Goal: Information Seeking & Learning: Learn about a topic

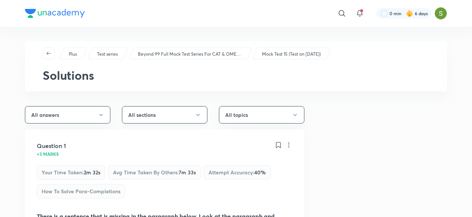
click at [177, 110] on button "All sections" at bounding box center [165, 114] width 86 height 17
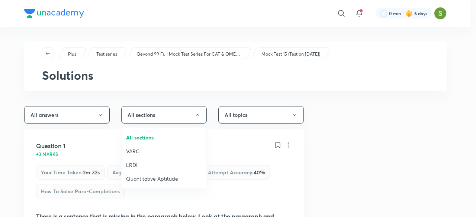
click at [132, 162] on span "LRDI" at bounding box center [164, 165] width 76 height 8
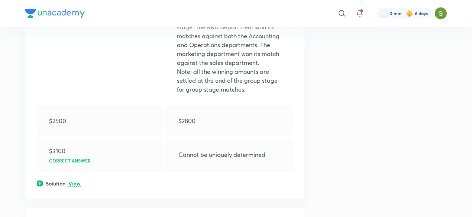
scroll to position [464, 0]
click at [75, 180] on p "View" at bounding box center [74, 183] width 12 height 6
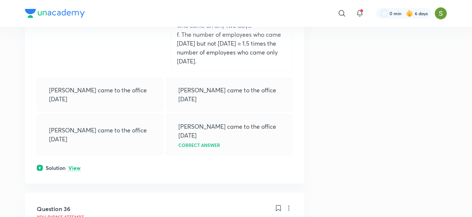
scroll to position [7552, 0]
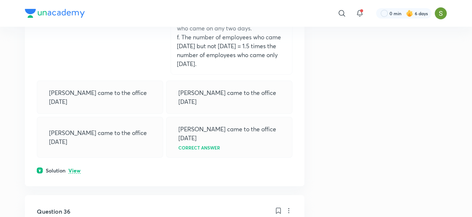
click at [77, 168] on p "View" at bounding box center [74, 171] width 12 height 6
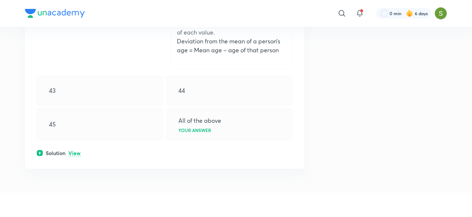
scroll to position [10776, 0]
click at [72, 150] on p "View" at bounding box center [74, 153] width 12 height 6
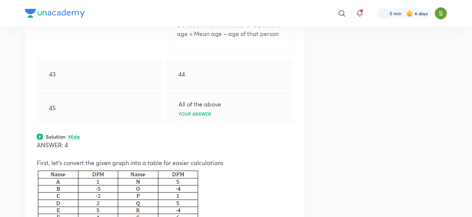
scroll to position [10788, 0]
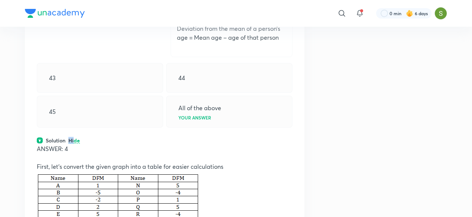
drag, startPoint x: 68, startPoint y: 118, endPoint x: 75, endPoint y: 114, distance: 7.7
click at [75, 137] on div "Solution Hide" at bounding box center [165, 141] width 256 height 8
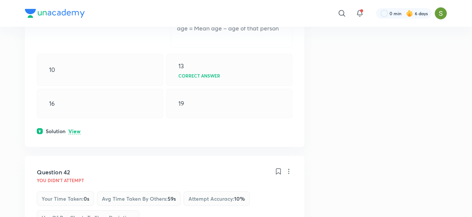
scroll to position [11725, 0]
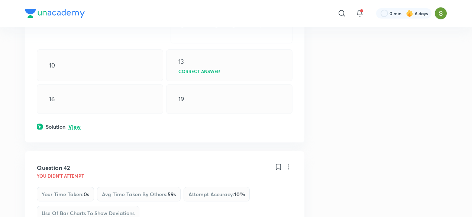
click at [72, 125] on p "View" at bounding box center [74, 128] width 12 height 6
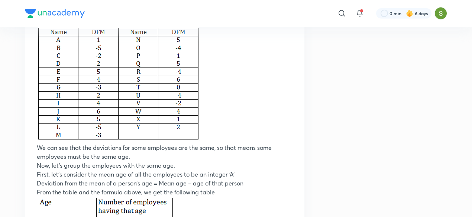
scroll to position [11838, 0]
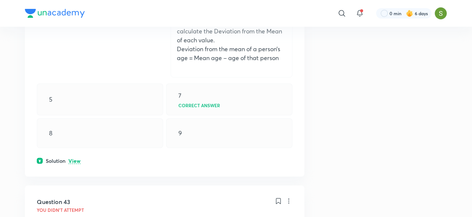
scroll to position [12712, 0]
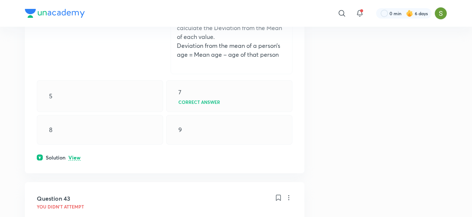
click at [76, 155] on p "View" at bounding box center [74, 158] width 12 height 6
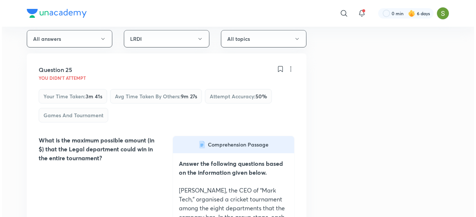
scroll to position [0, 0]
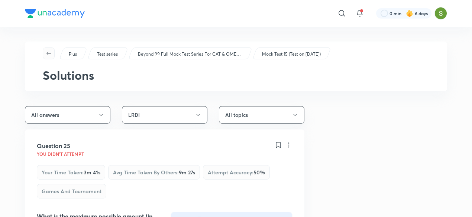
click at [48, 53] on icon "button" at bounding box center [49, 54] width 6 height 6
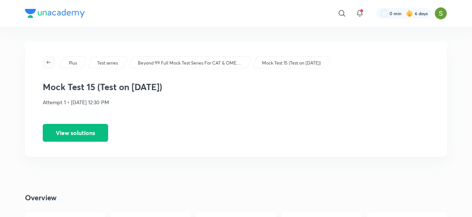
click at [48, 61] on icon "button" at bounding box center [49, 62] width 6 height 6
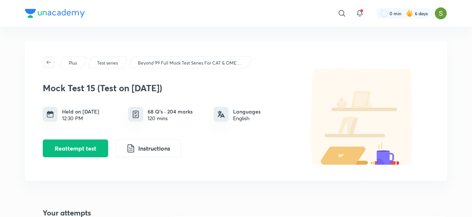
click at [48, 63] on icon "button" at bounding box center [49, 62] width 6 height 6
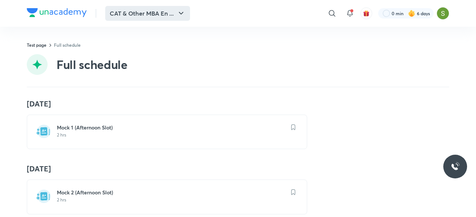
click at [154, 16] on button "CAT & Other MBA En ..." at bounding box center [147, 13] width 85 height 15
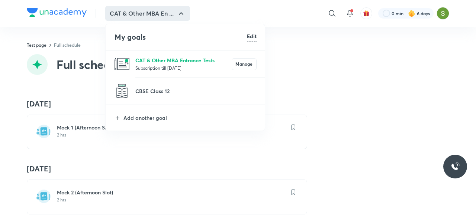
click at [150, 60] on p "CAT & Other MBA Entrance Tests" at bounding box center [183, 61] width 96 height 8
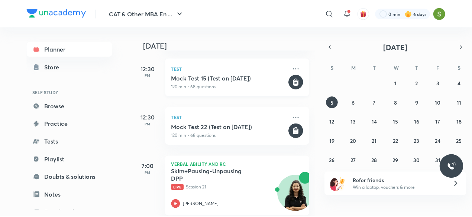
scroll to position [105, 0]
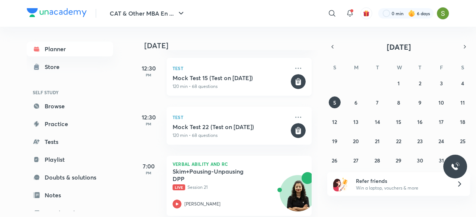
click at [228, 86] on p "120 min • 68 questions" at bounding box center [230, 86] width 117 height 7
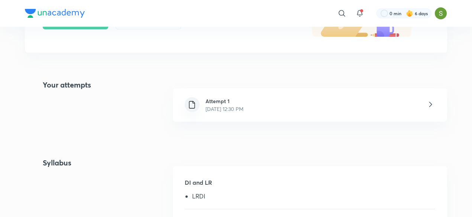
scroll to position [135, 0]
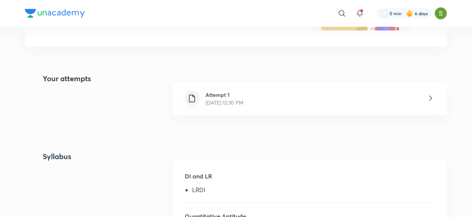
click at [243, 94] on h6 "Attempt 1" at bounding box center [225, 95] width 38 height 8
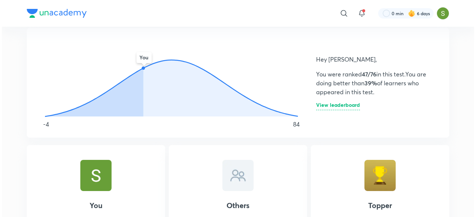
scroll to position [421, 0]
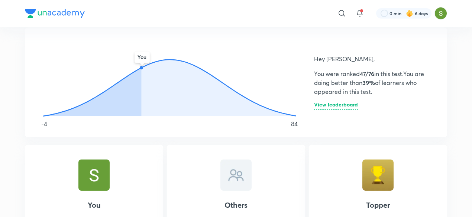
click at [333, 105] on h6 "View leaderboard" at bounding box center [336, 106] width 44 height 8
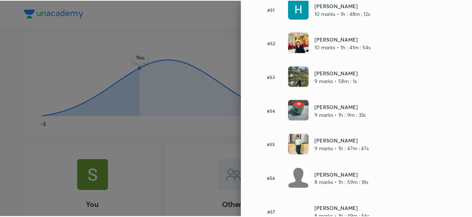
scroll to position [1800, 0]
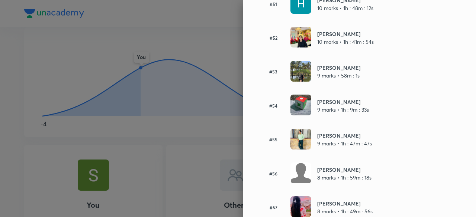
click at [213, 57] on div at bounding box center [238, 108] width 476 height 217
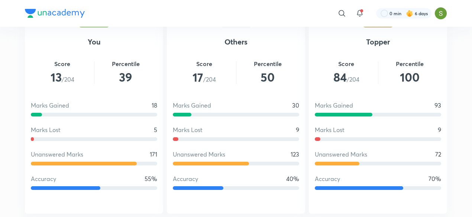
scroll to position [586, 0]
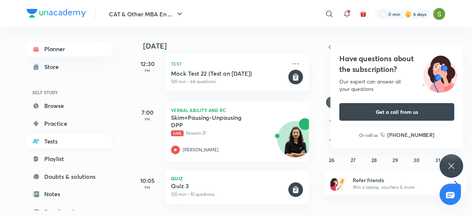
scroll to position [81, 0]
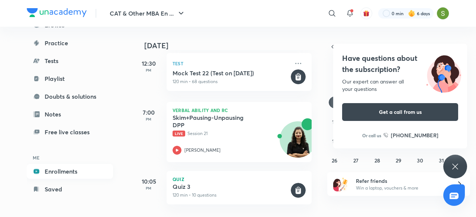
click at [70, 173] on link "Enrollments" at bounding box center [70, 171] width 86 height 15
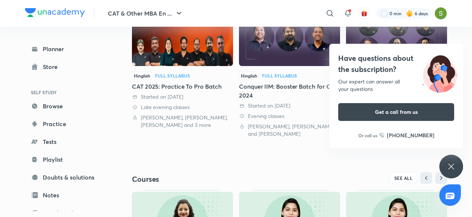
scroll to position [294, 0]
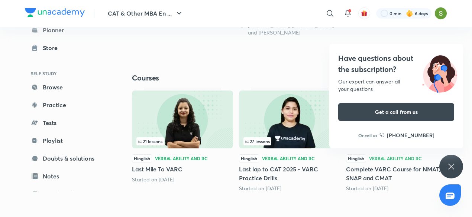
click at [452, 162] on div "Have questions about the subscription? Our expert can answer all your questions…" at bounding box center [451, 167] width 24 height 24
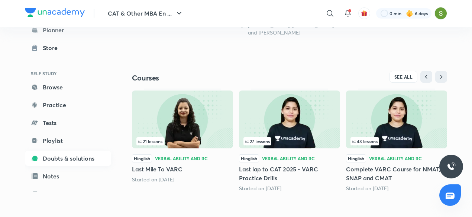
scroll to position [81, 0]
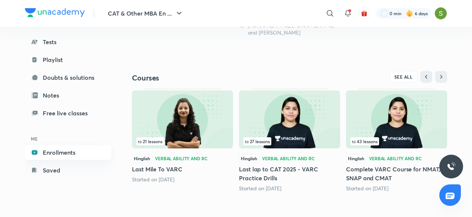
click at [52, 158] on link "Enrollments" at bounding box center [68, 152] width 86 height 15
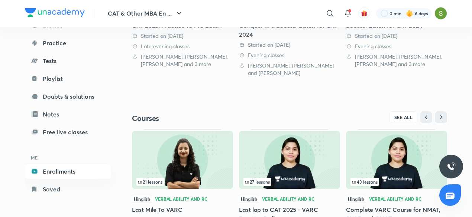
scroll to position [294, 0]
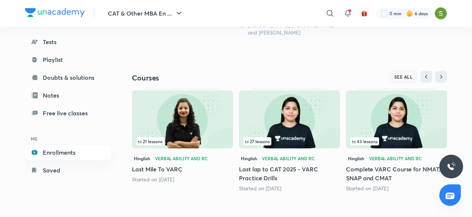
click at [404, 80] on button "SEE ALL" at bounding box center [404, 77] width 28 height 12
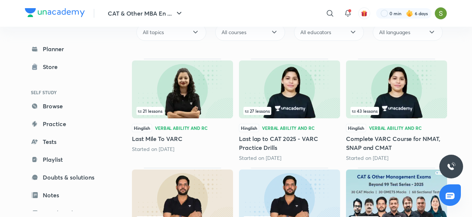
scroll to position [83, 0]
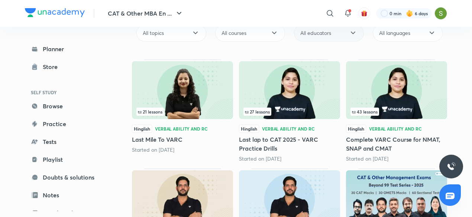
click at [350, 34] on icon at bounding box center [353, 33] width 9 height 9
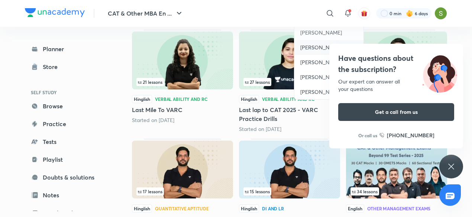
scroll to position [120, 0]
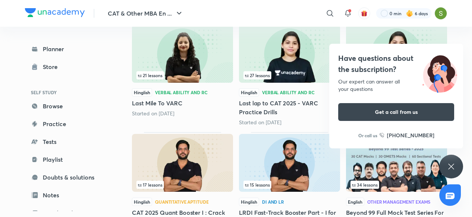
click at [452, 162] on div "Have questions about the subscription? Our expert can answer all your questions…" at bounding box center [451, 167] width 24 height 24
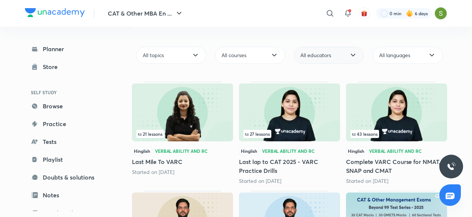
scroll to position [60, 0]
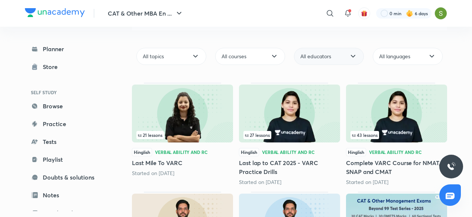
click at [335, 58] on div "All educators" at bounding box center [329, 56] width 70 height 17
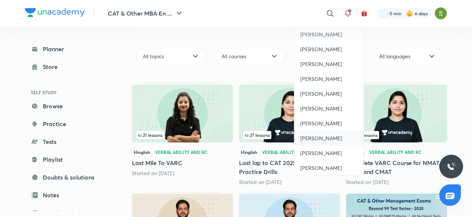
click at [315, 135] on span "[PERSON_NAME]" at bounding box center [321, 138] width 42 height 7
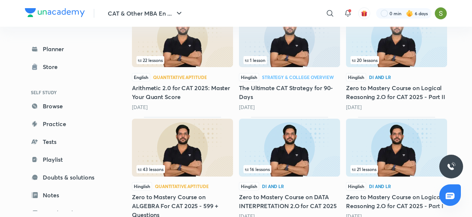
scroll to position [254, 0]
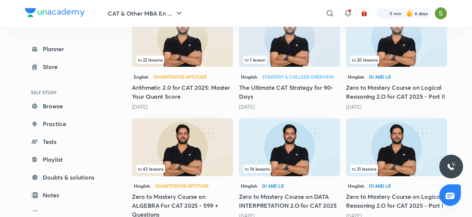
click at [191, 141] on img at bounding box center [182, 148] width 101 height 58
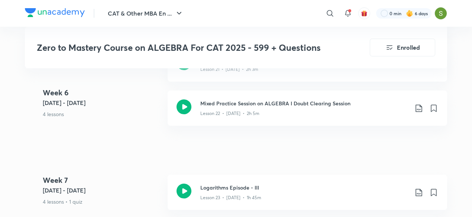
scroll to position [1623, 0]
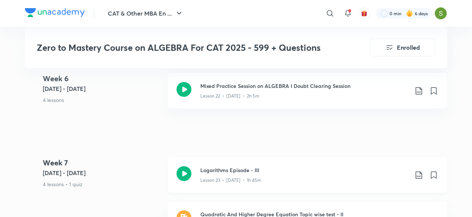
click at [184, 171] on icon at bounding box center [184, 174] width 15 height 15
